Goal: Information Seeking & Learning: Learn about a topic

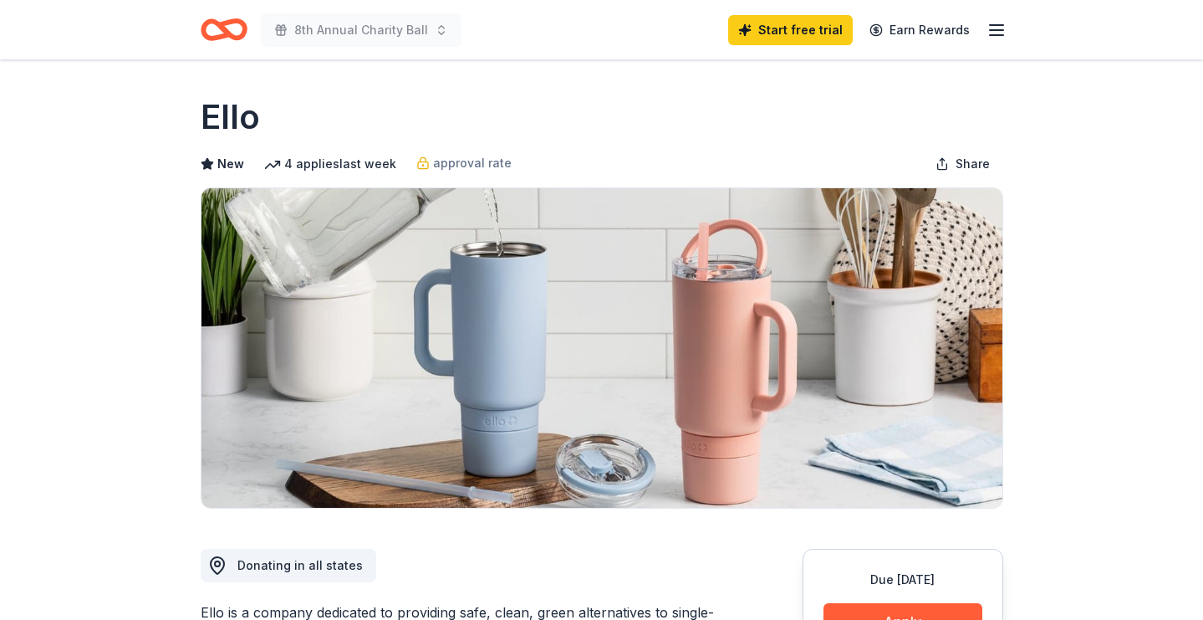
scroll to position [184, 0]
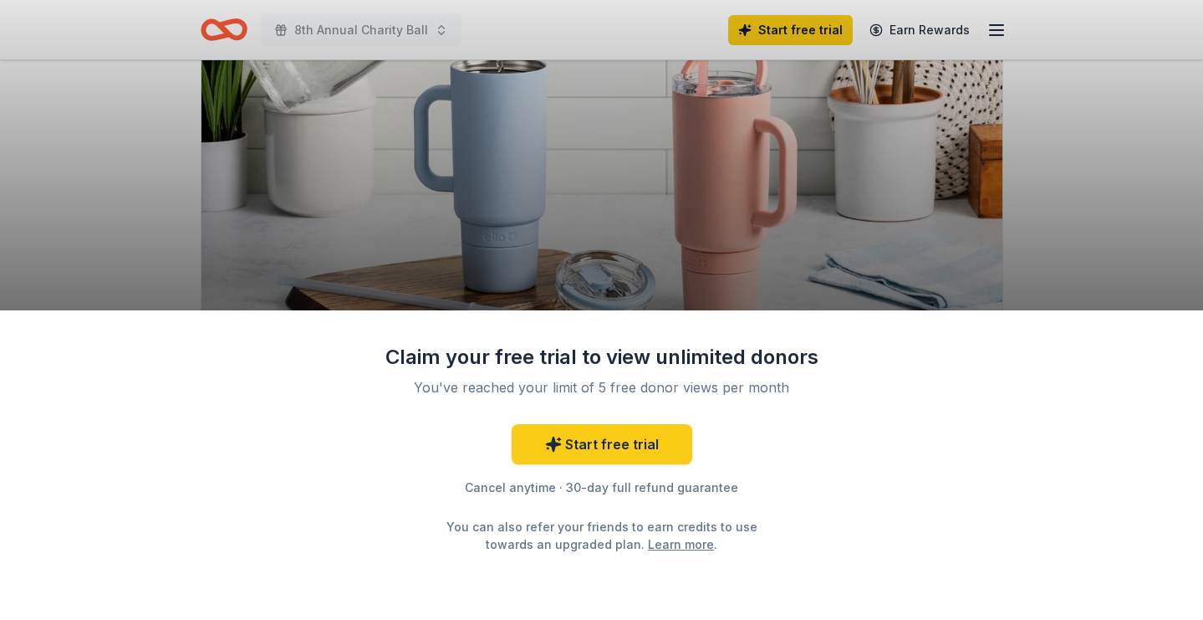
click at [1133, 247] on div "Claim your free trial to view unlimited donors You've reached your limit of 5 f…" at bounding box center [601, 310] width 1203 height 620
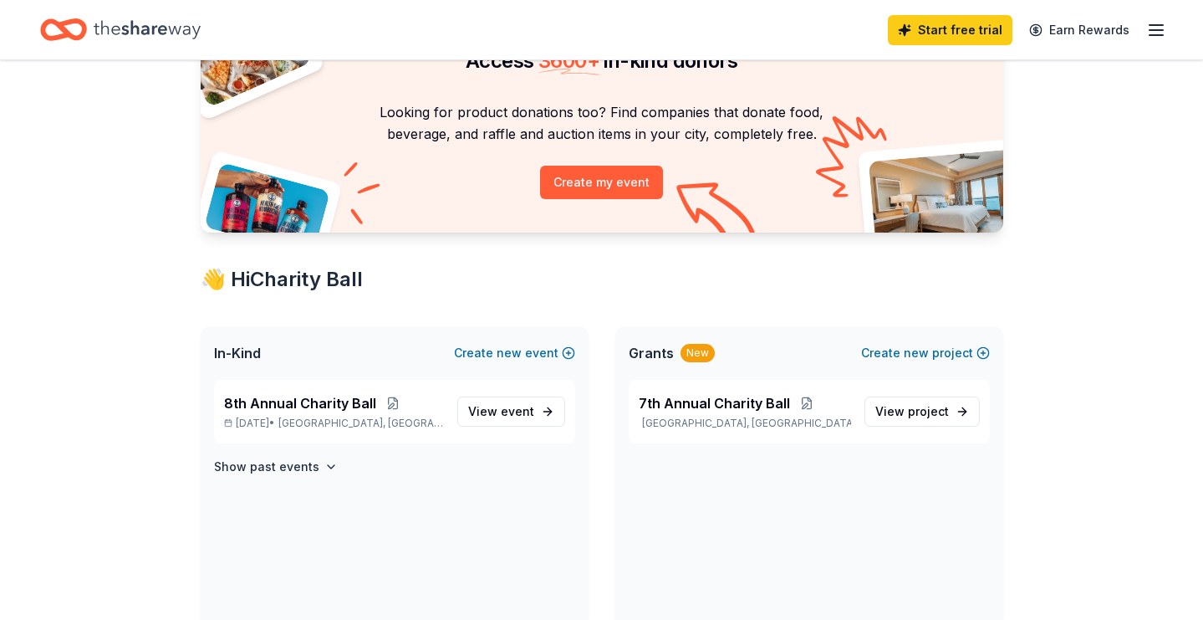
scroll to position [141, 0]
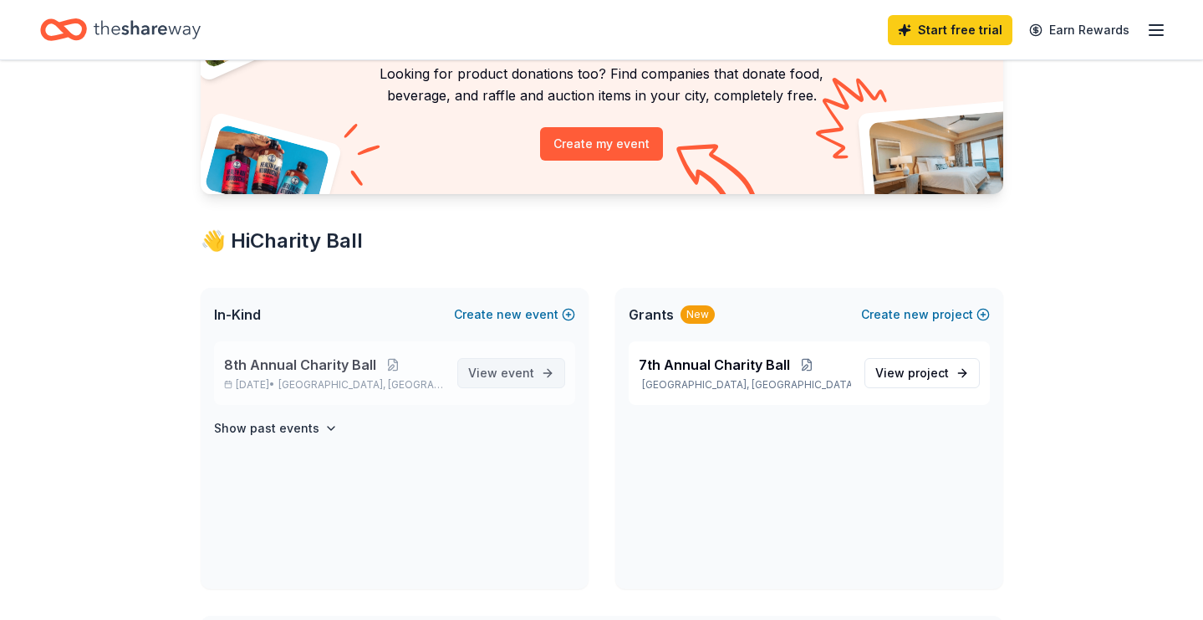
click at [477, 375] on span "View event" at bounding box center [501, 373] width 66 height 20
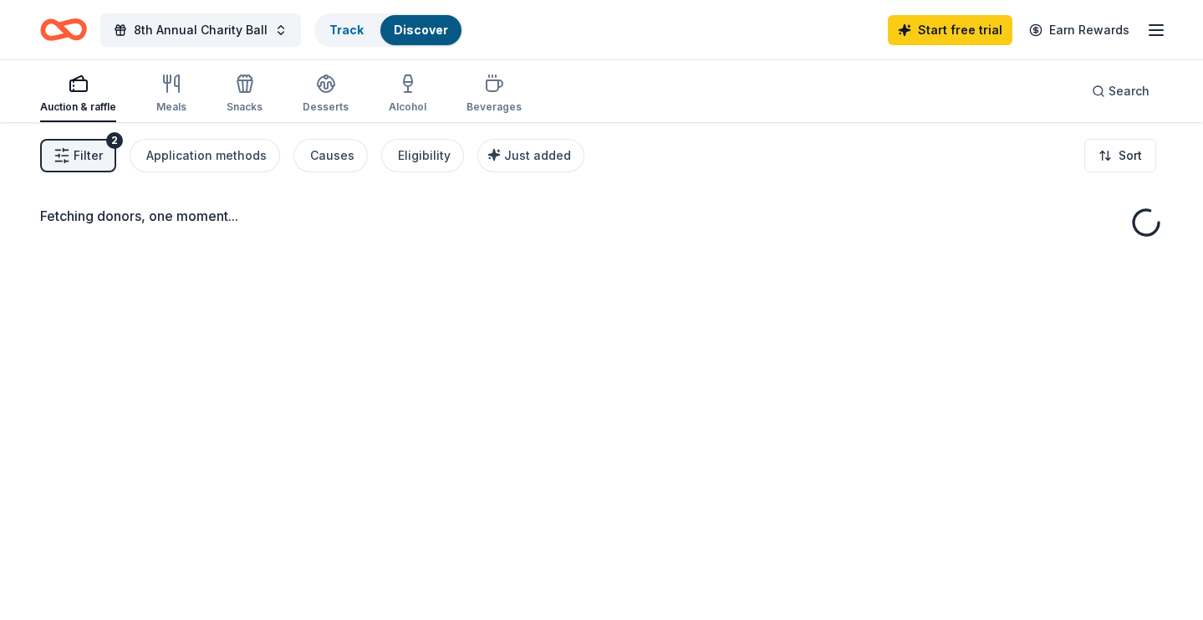
click at [519, 381] on div "Fetching donors, one moment..." at bounding box center [601, 432] width 1203 height 620
click at [186, 27] on span "8th Annual Charity Ball" at bounding box center [201, 30] width 134 height 20
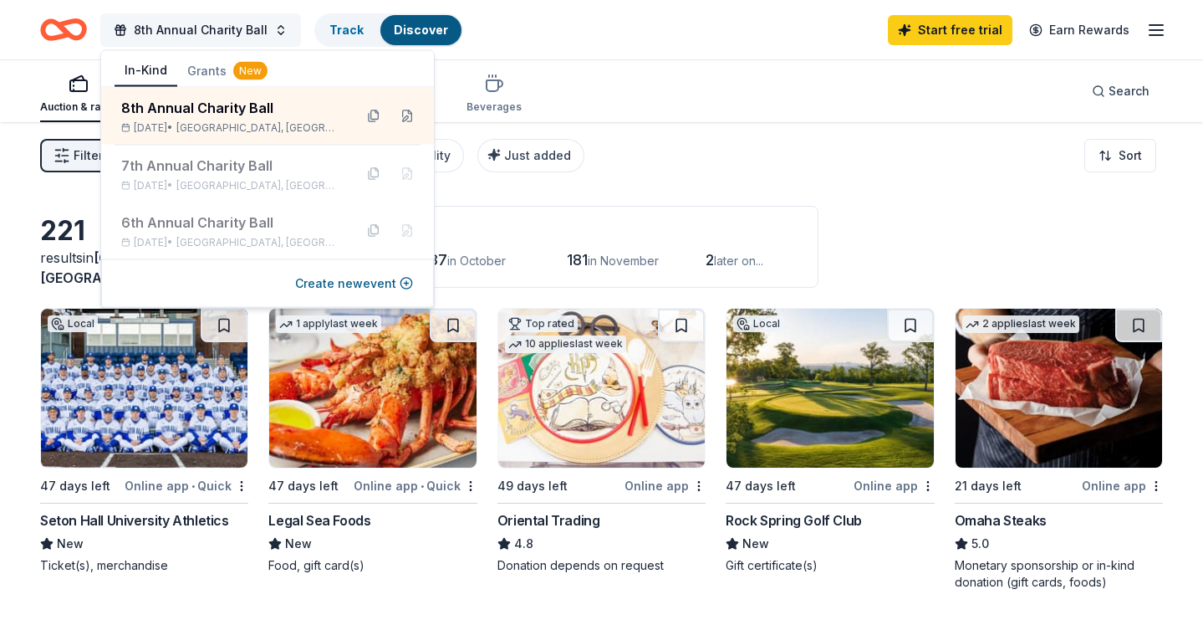
click at [191, 26] on span "8th Annual Charity Ball" at bounding box center [201, 30] width 134 height 20
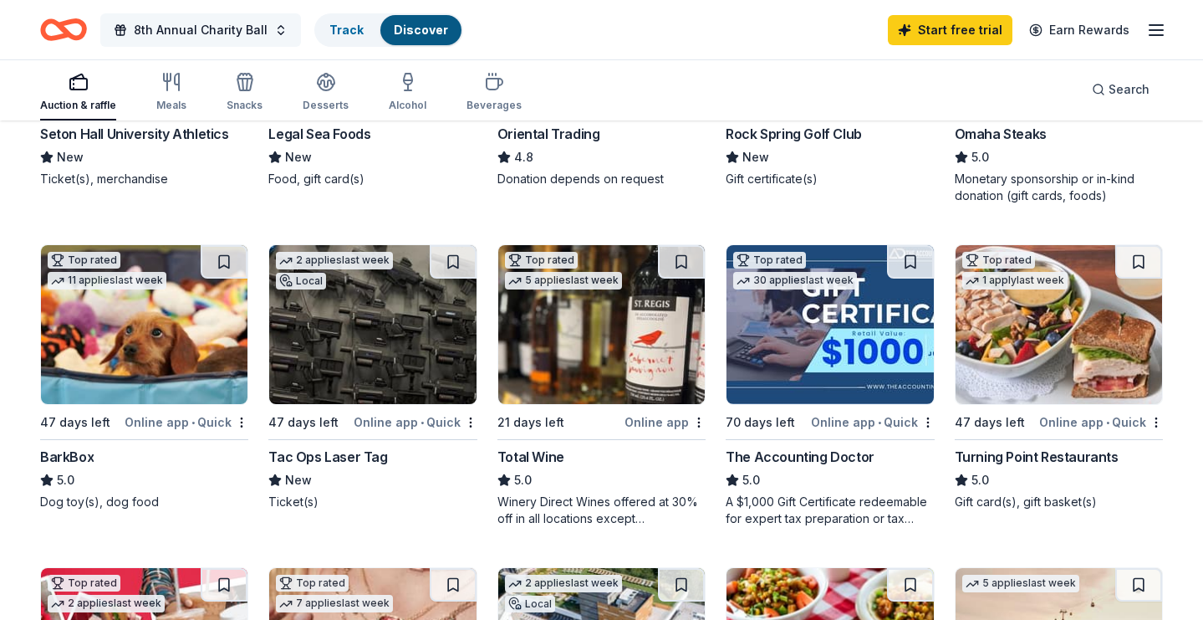
scroll to position [242, 0]
